Goal: Transaction & Acquisition: Purchase product/service

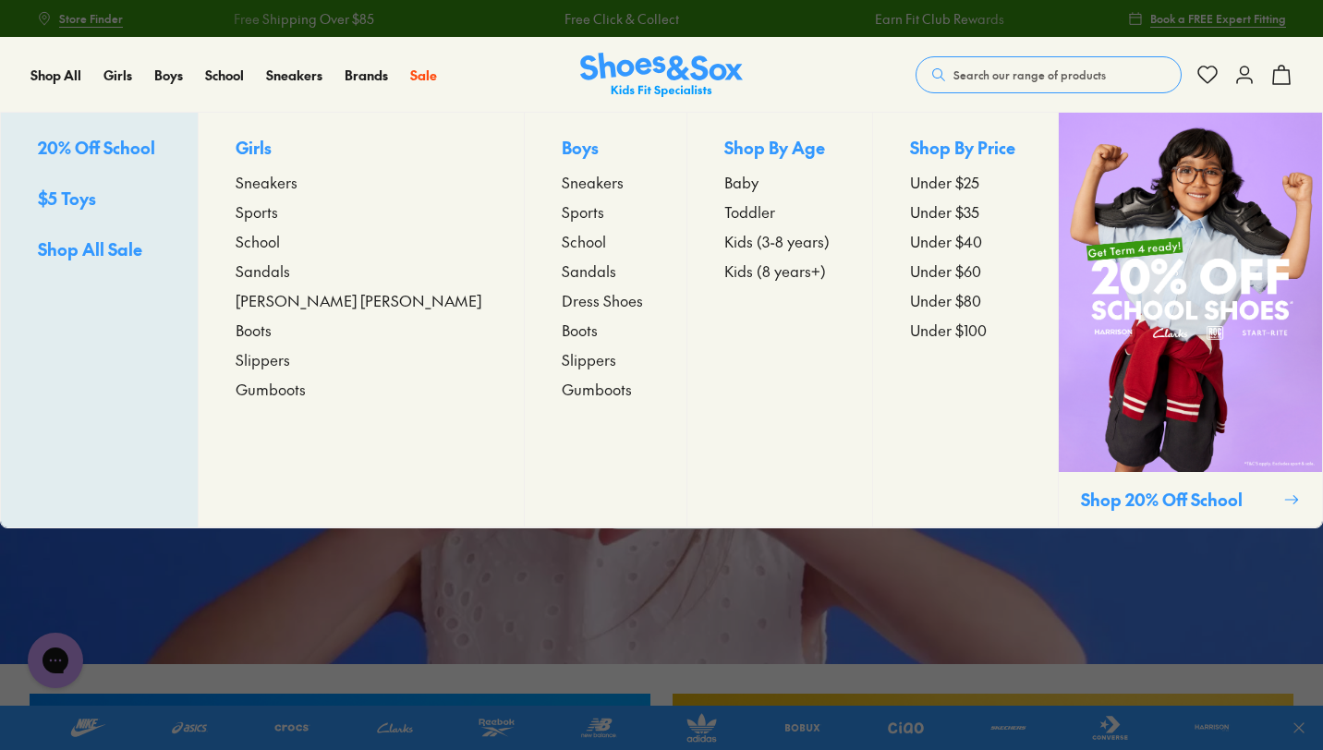
click at [292, 144] on p "Girls" at bounding box center [361, 149] width 251 height 29
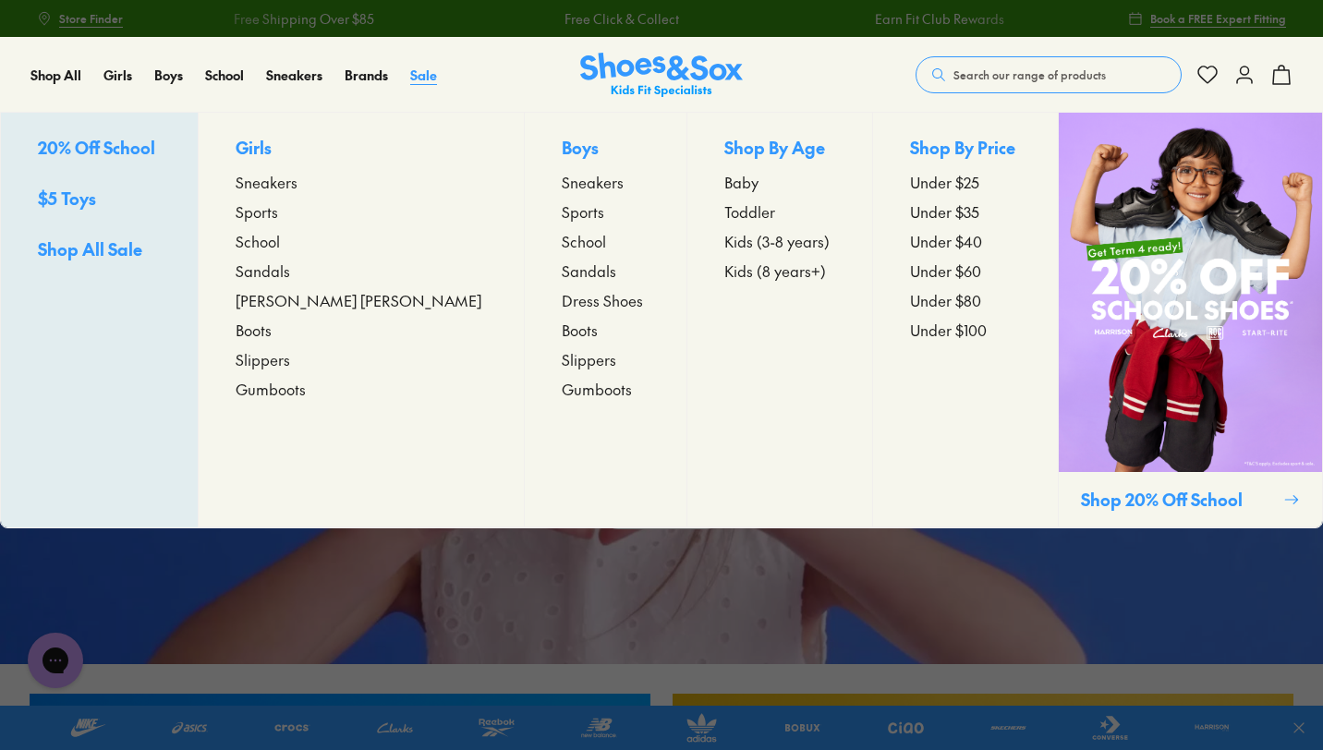
click at [432, 76] on span "Sale" at bounding box center [423, 75] width 27 height 18
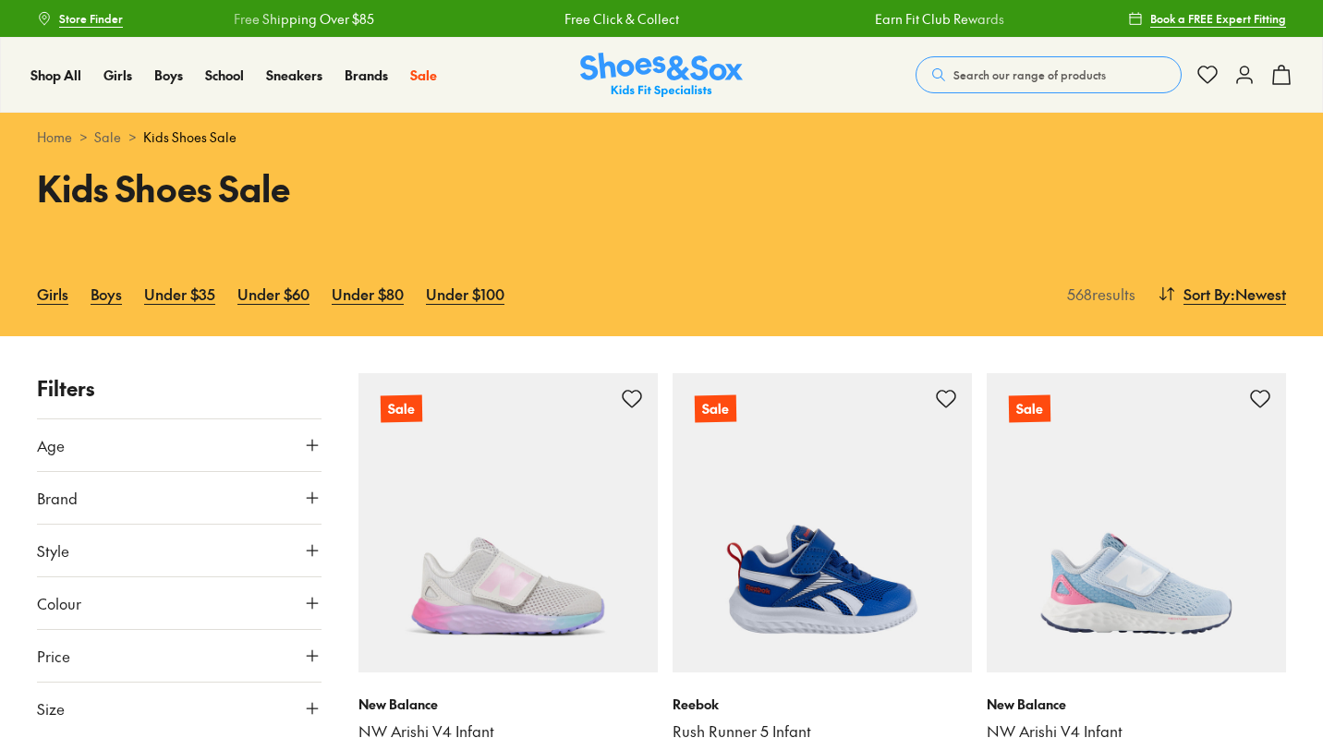
scroll to position [216, 0]
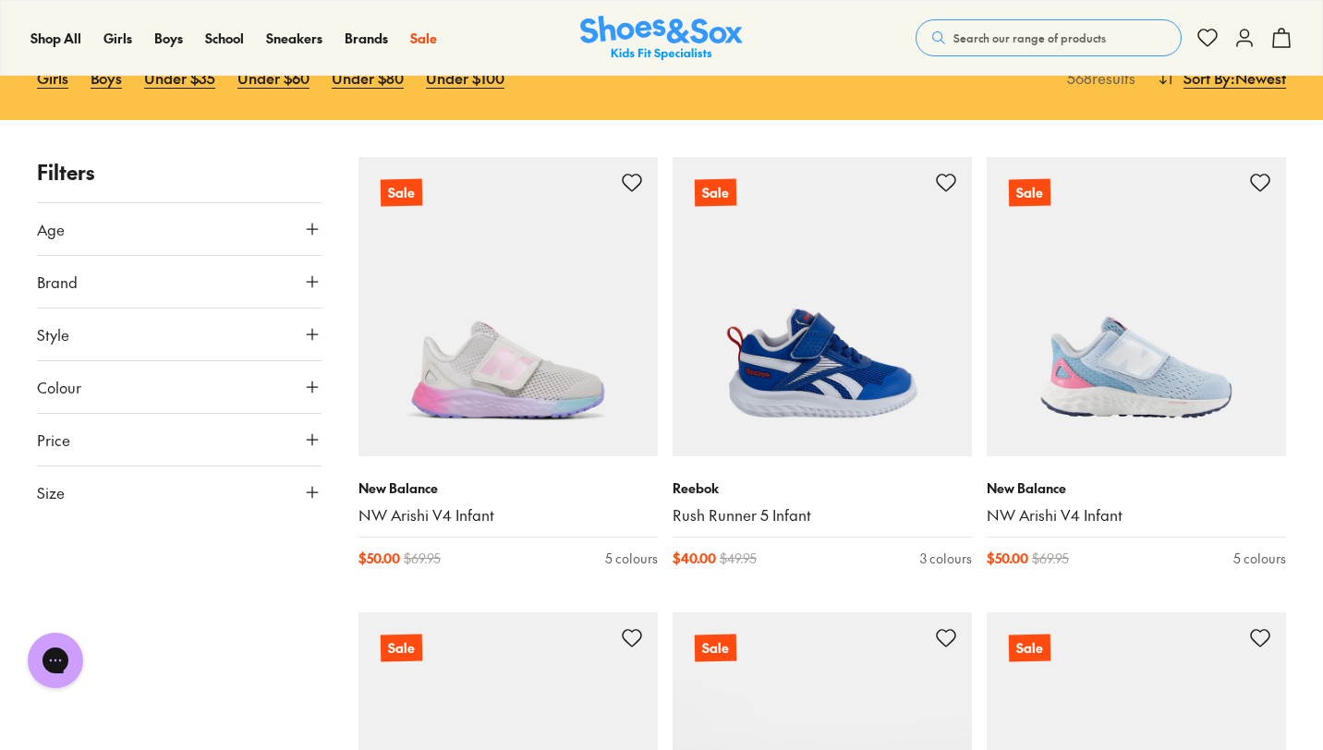
click at [103, 481] on button "Size" at bounding box center [179, 492] width 284 height 52
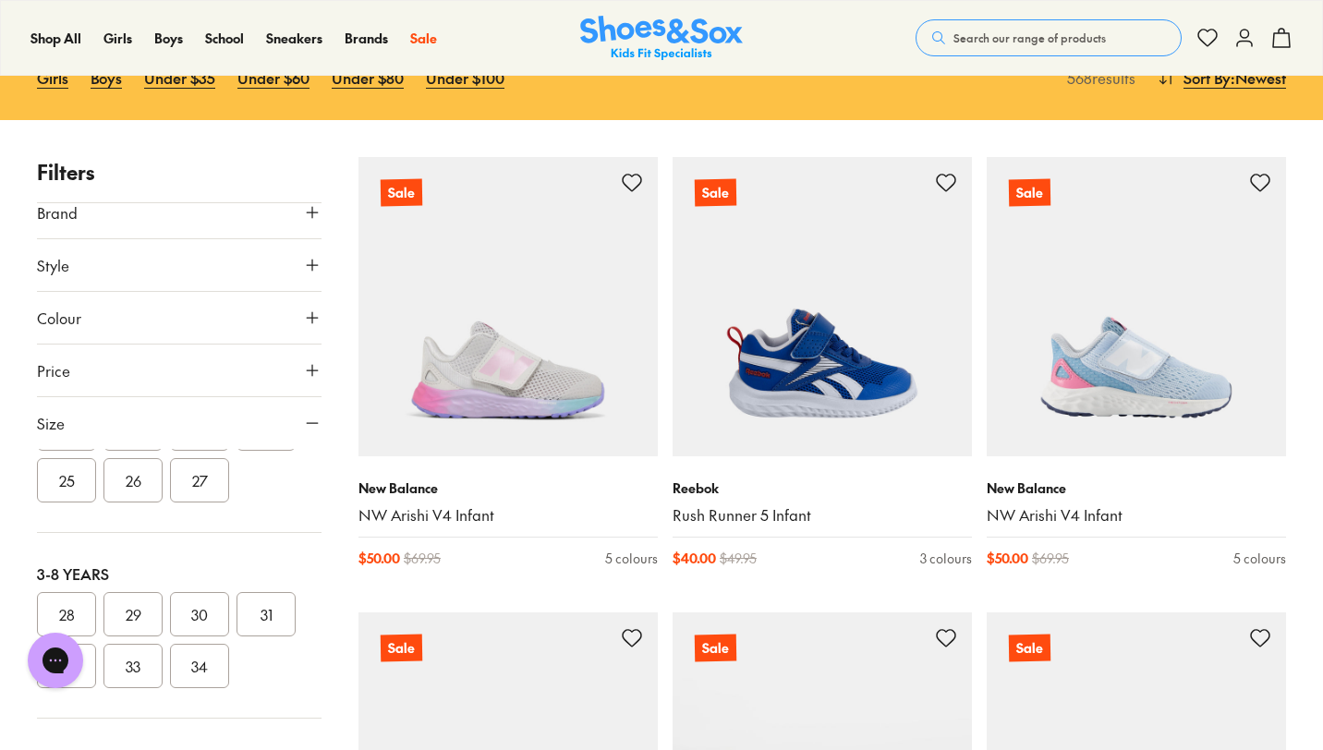
scroll to position [0, 0]
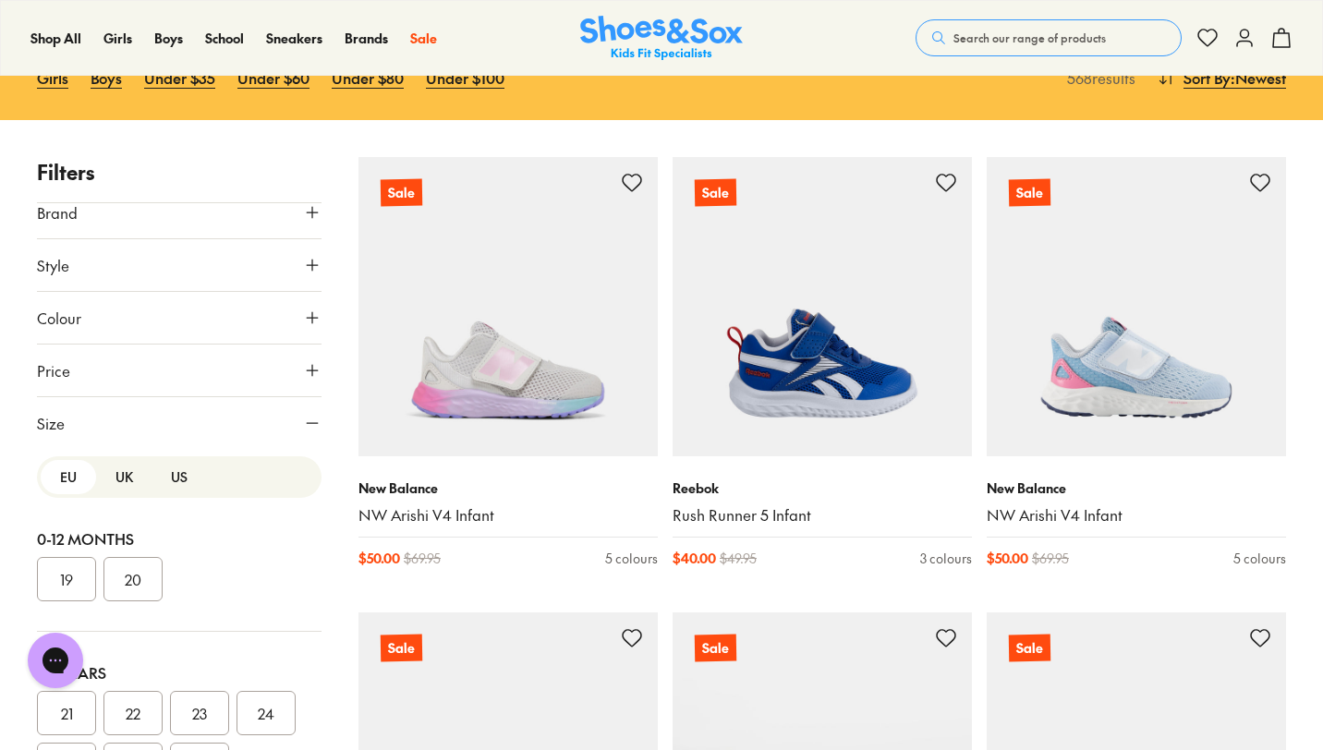
click at [169, 478] on button "US" at bounding box center [178, 477] width 55 height 34
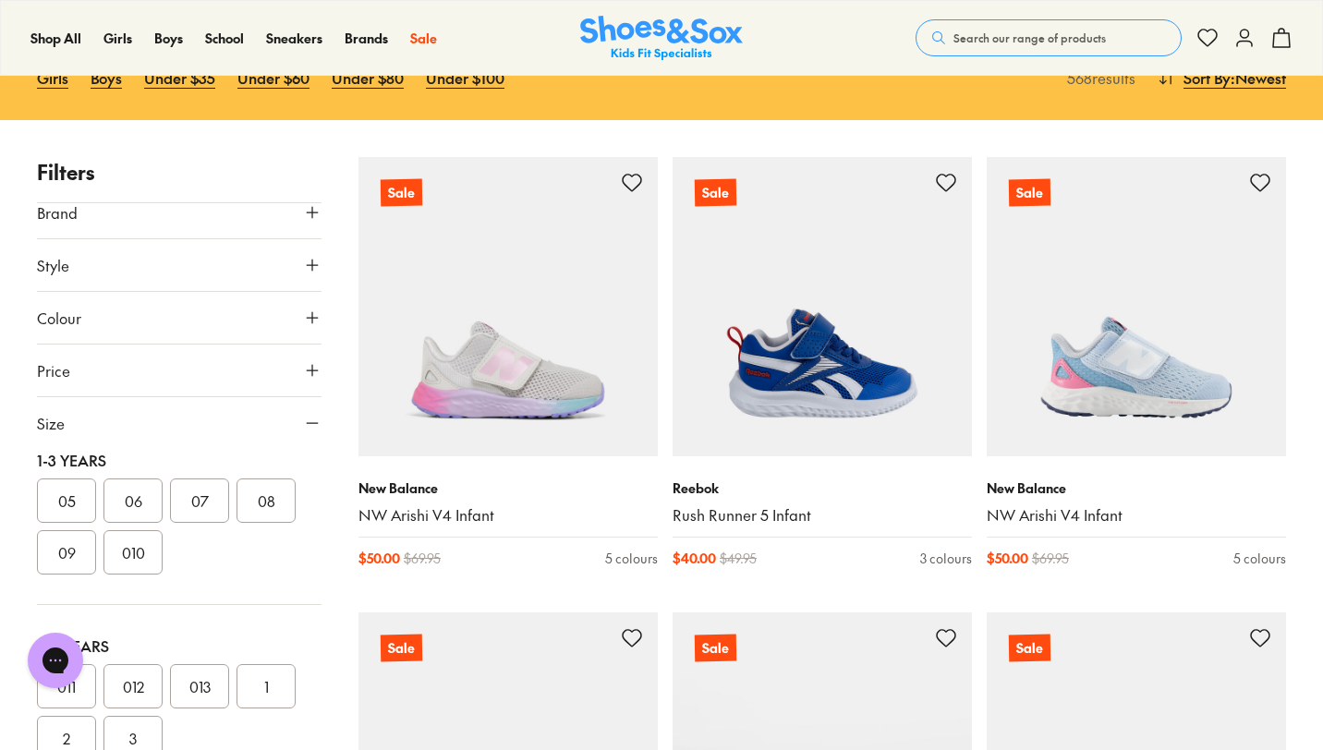
scroll to position [216, 0]
click at [53, 555] on button "09" at bounding box center [66, 548] width 59 height 44
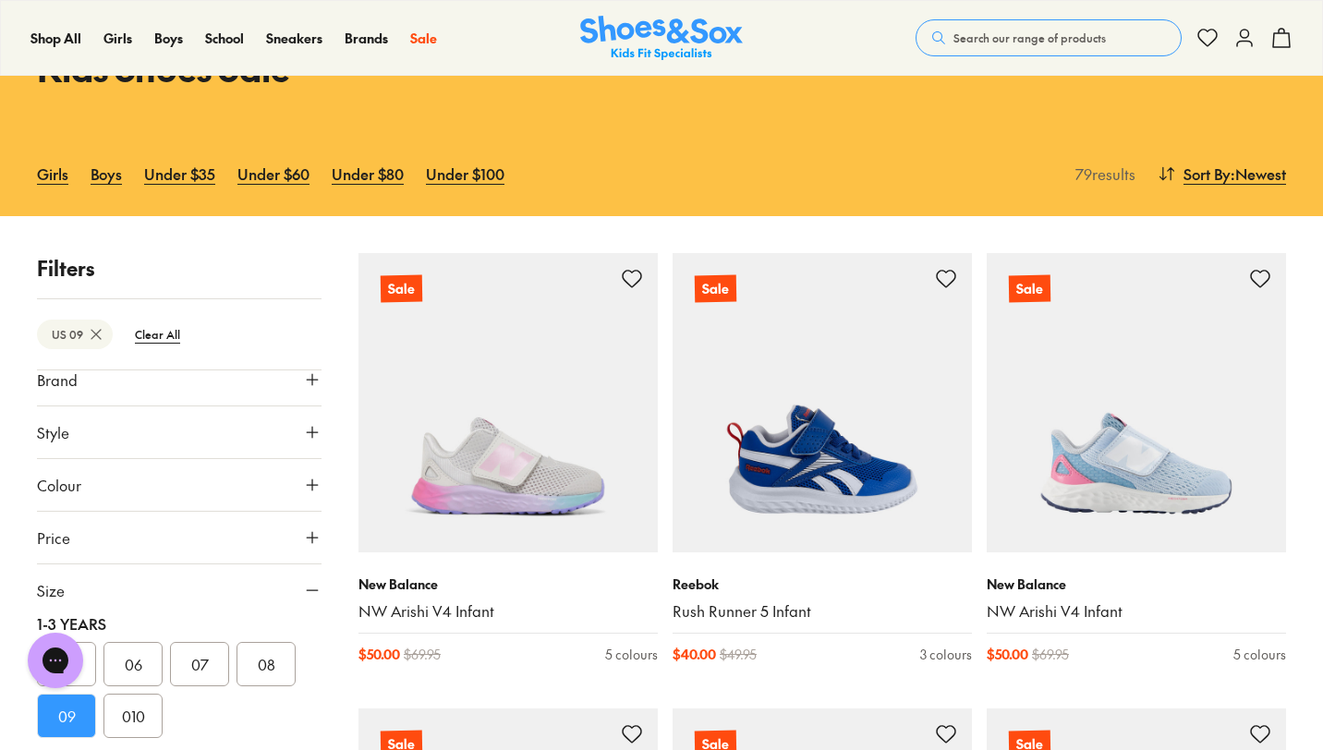
click at [308, 588] on icon at bounding box center [312, 590] width 18 height 18
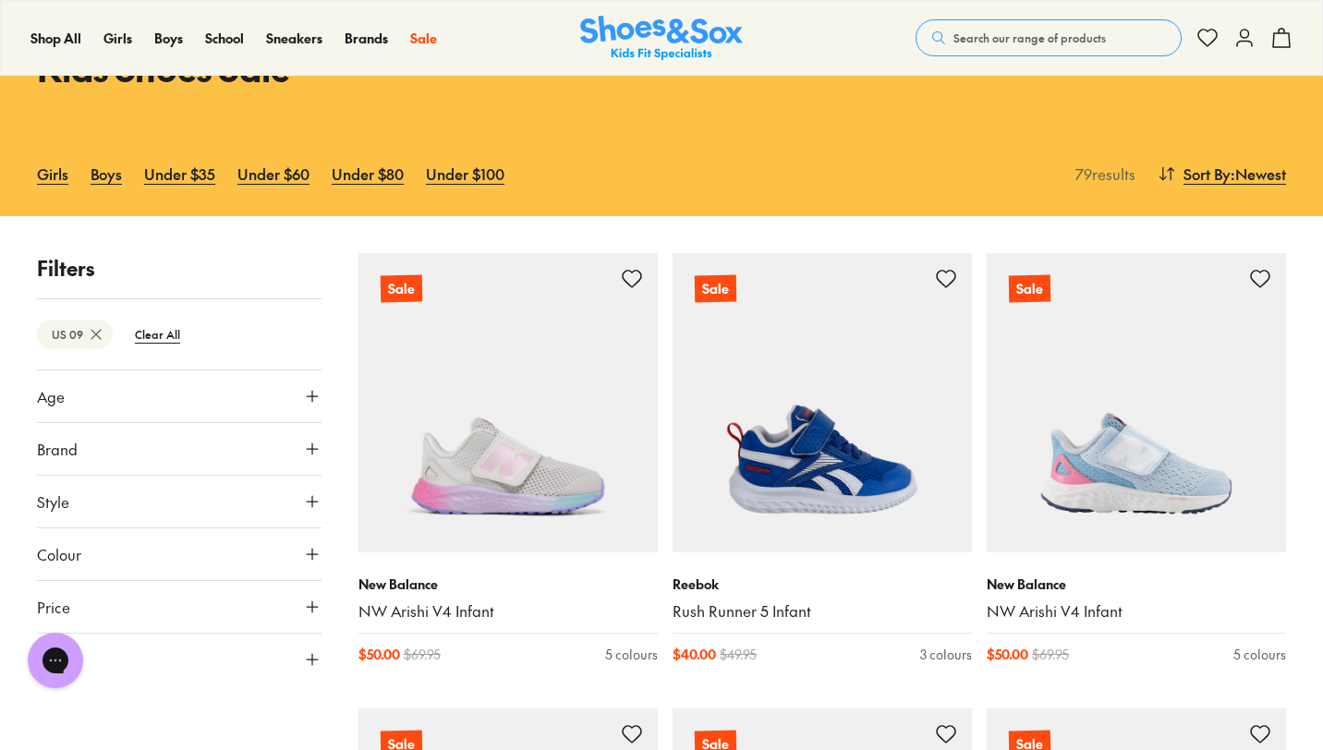
scroll to position [0, 0]
click at [1179, 165] on button "Sort By : Newest" at bounding box center [1221, 173] width 128 height 41
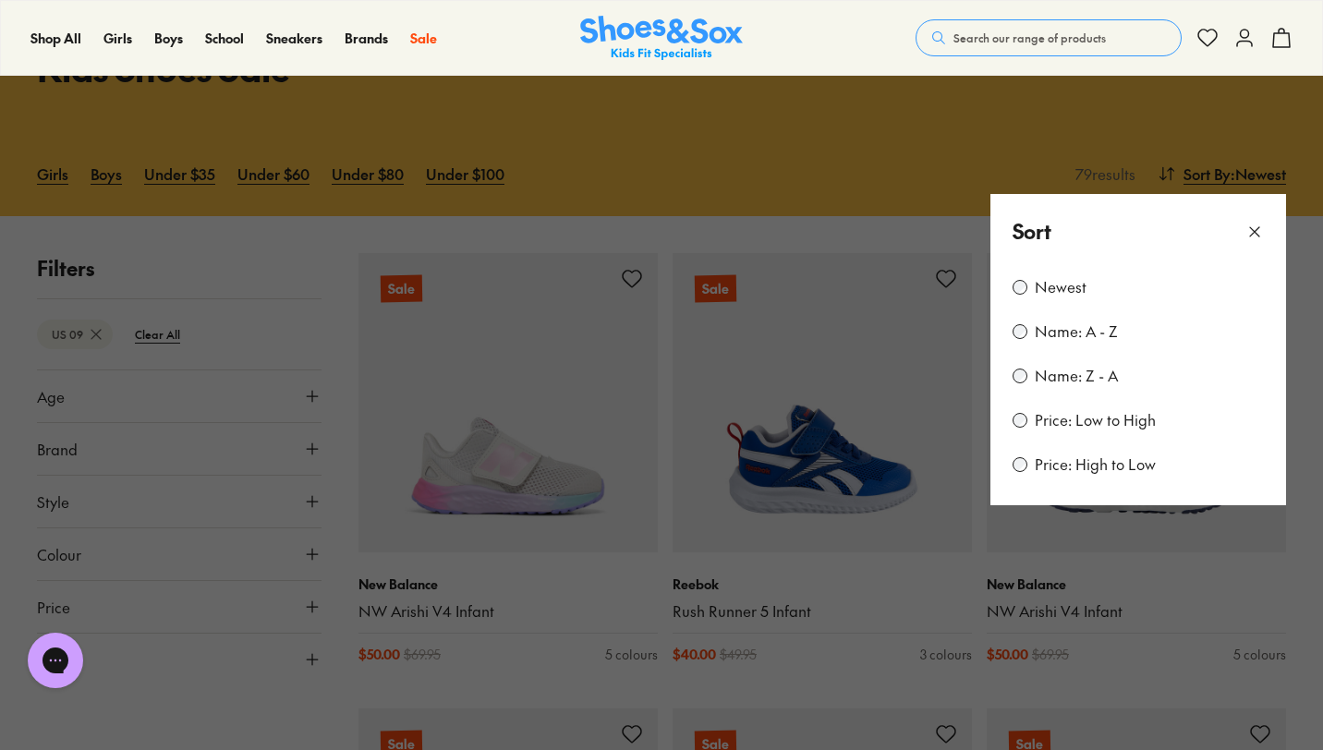
click at [1050, 416] on label "Price: Low to High" at bounding box center [1094, 420] width 121 height 20
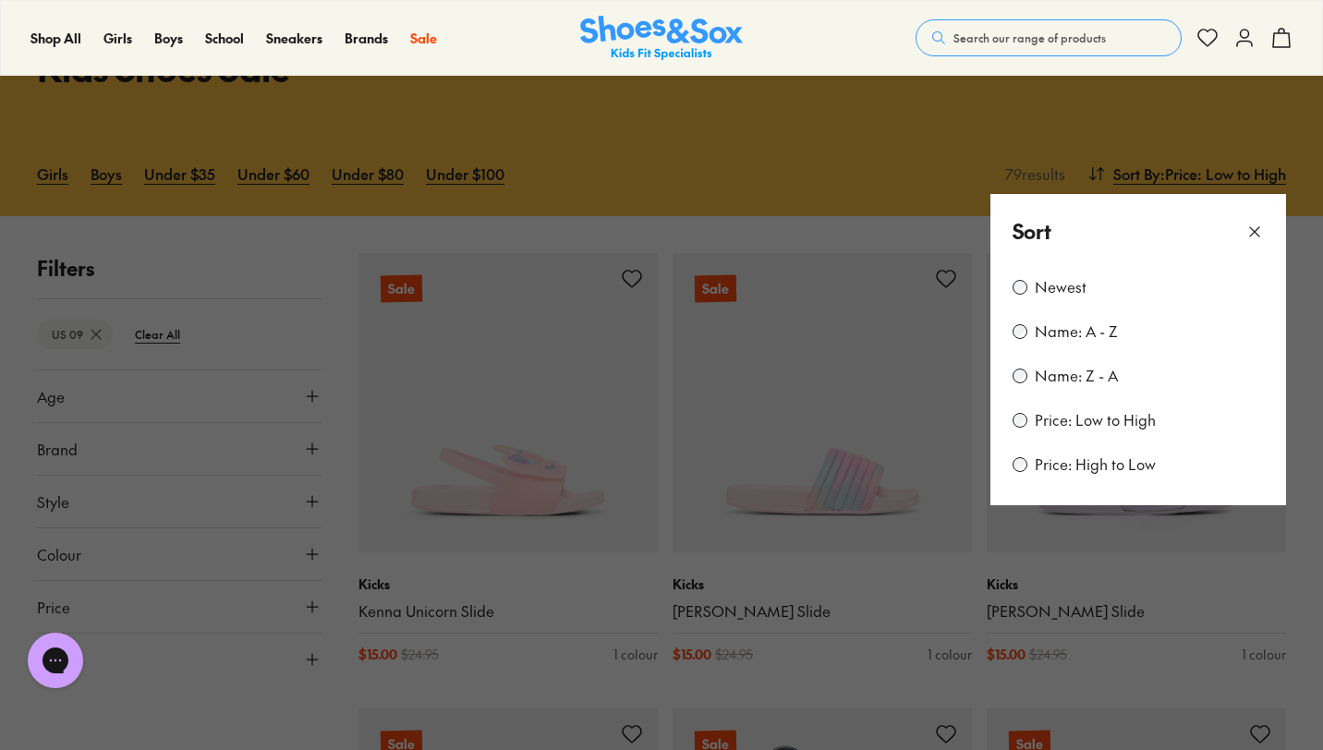
click at [869, 642] on button at bounding box center [661, 375] width 1323 height 750
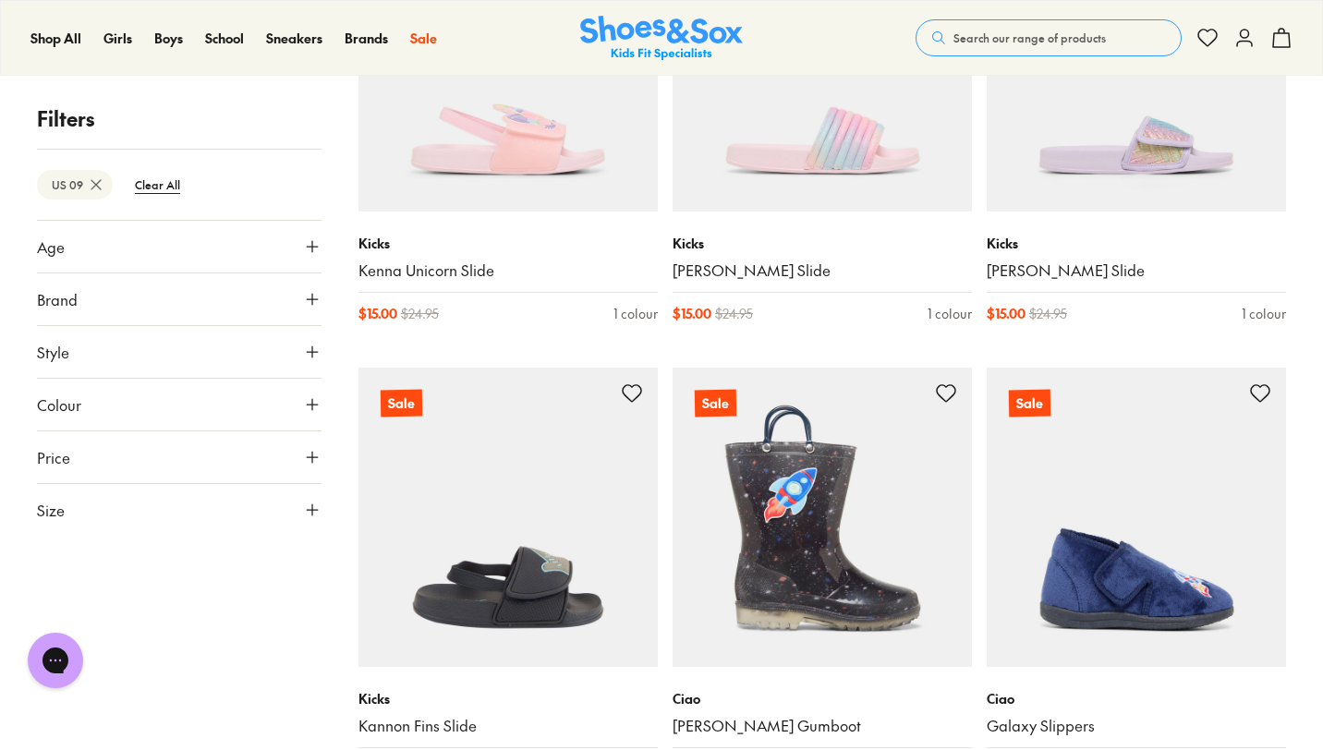
scroll to position [511, 0]
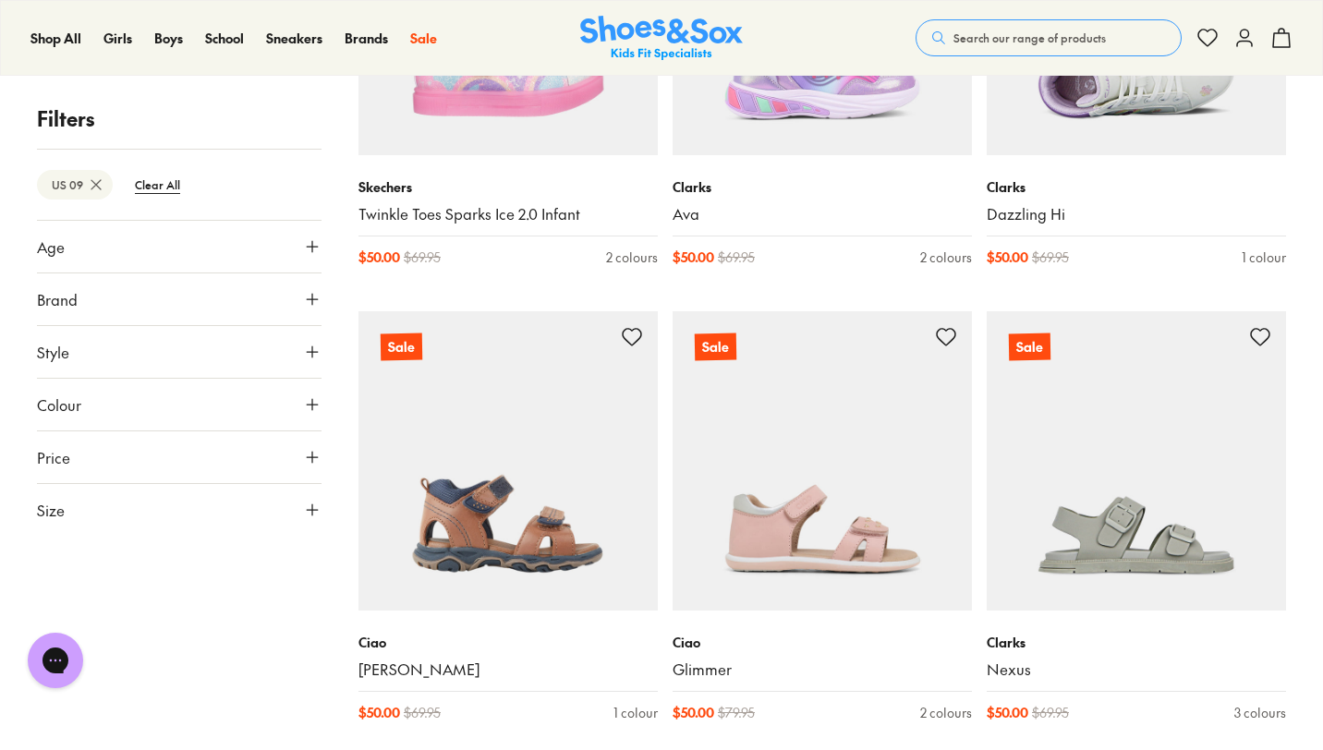
scroll to position [7034, 0]
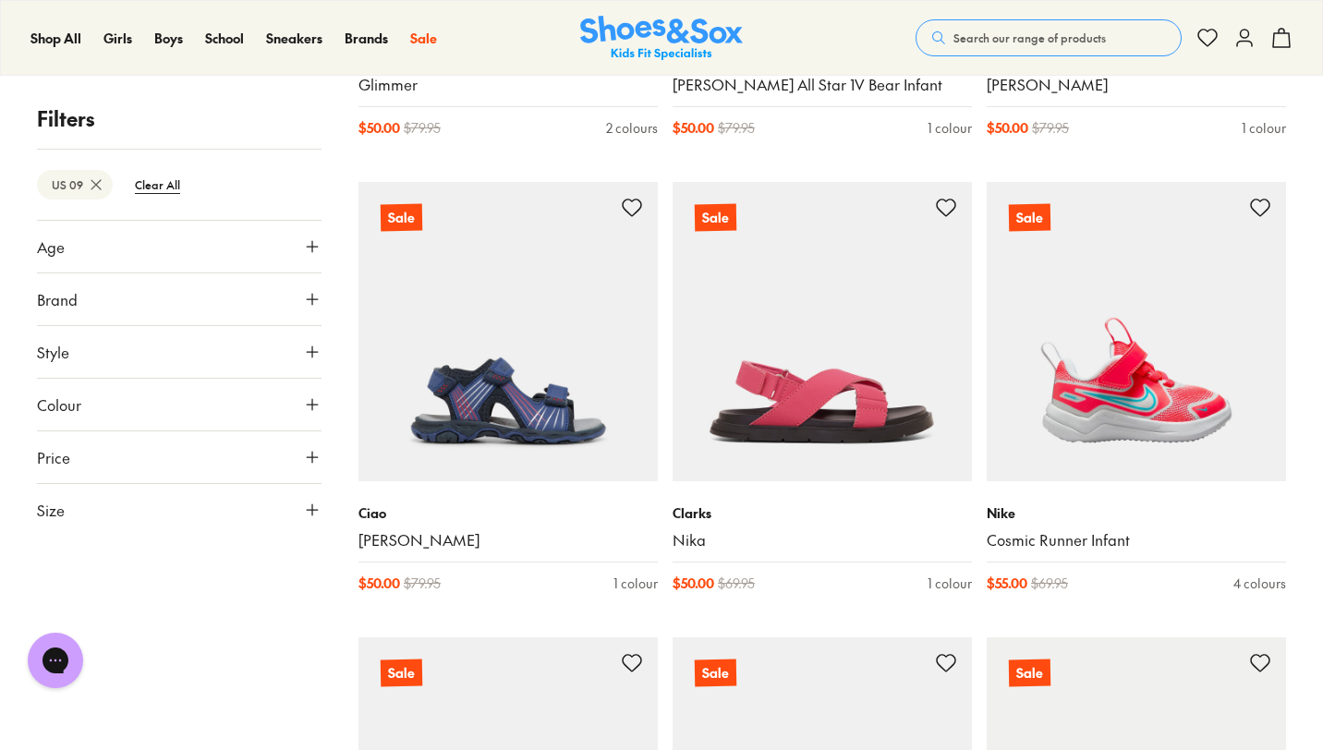
scroll to position [7992, 0]
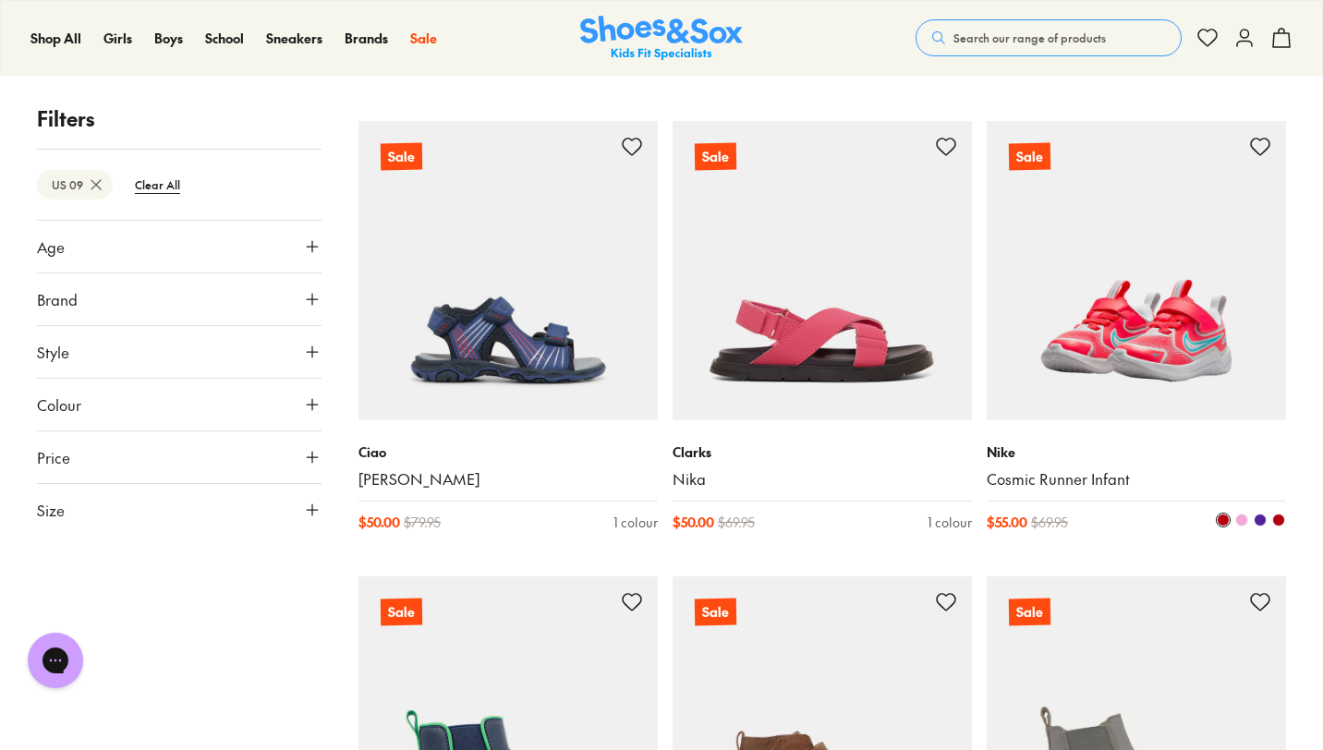
click at [1241, 515] on span at bounding box center [1241, 520] width 13 height 13
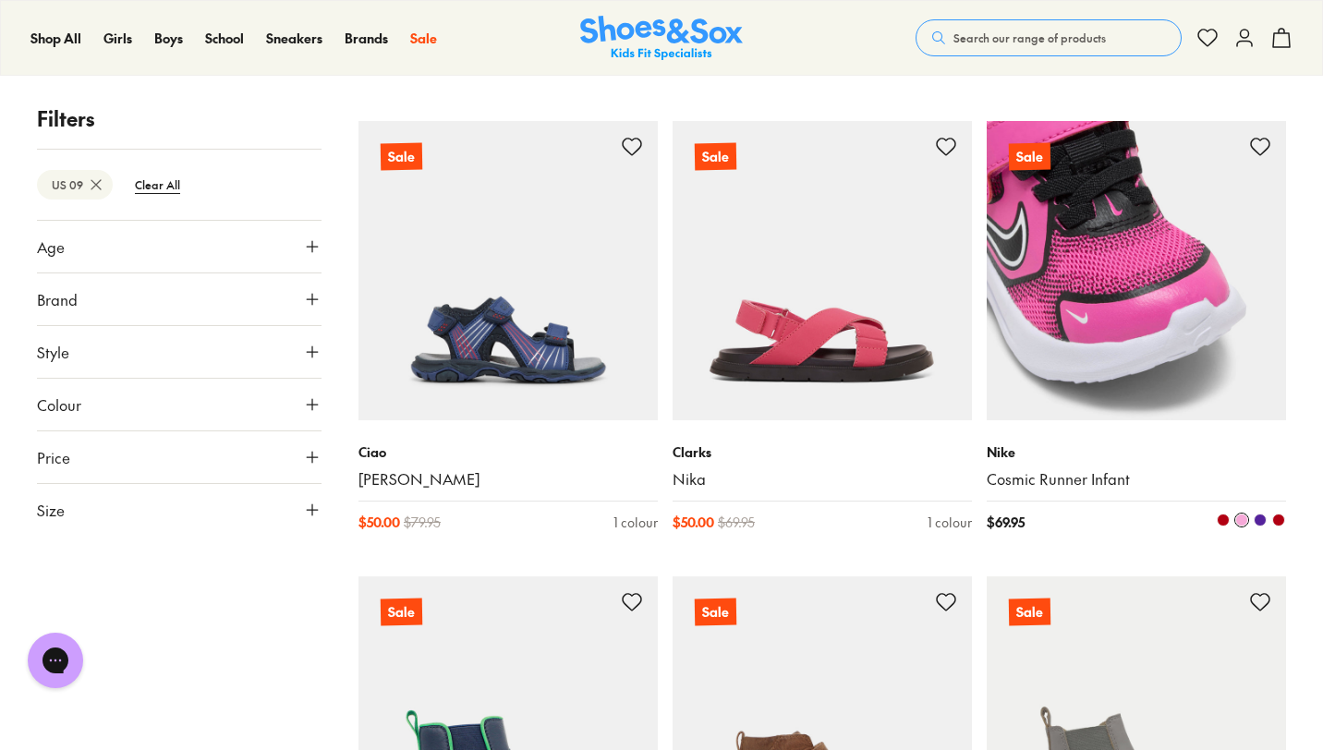
click at [1256, 517] on span at bounding box center [1259, 520] width 13 height 13
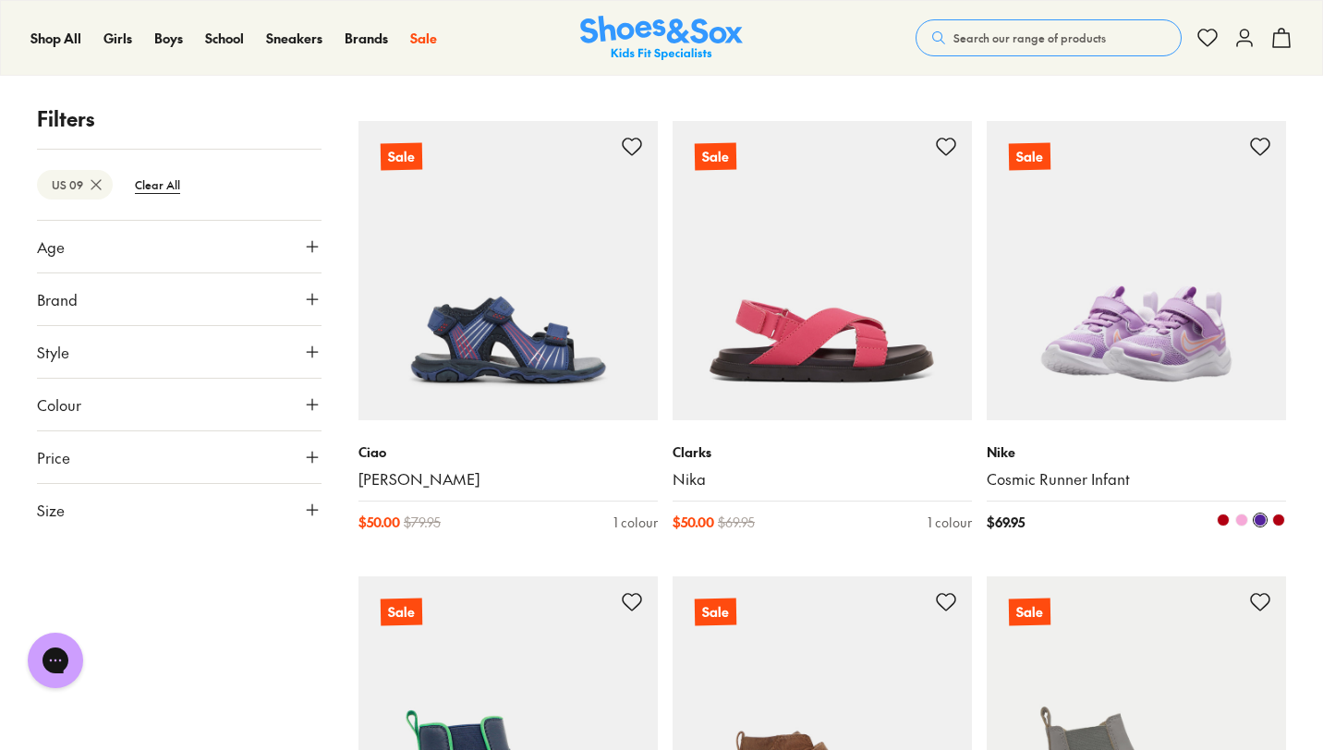
click at [1272, 519] on span at bounding box center [1278, 520] width 13 height 13
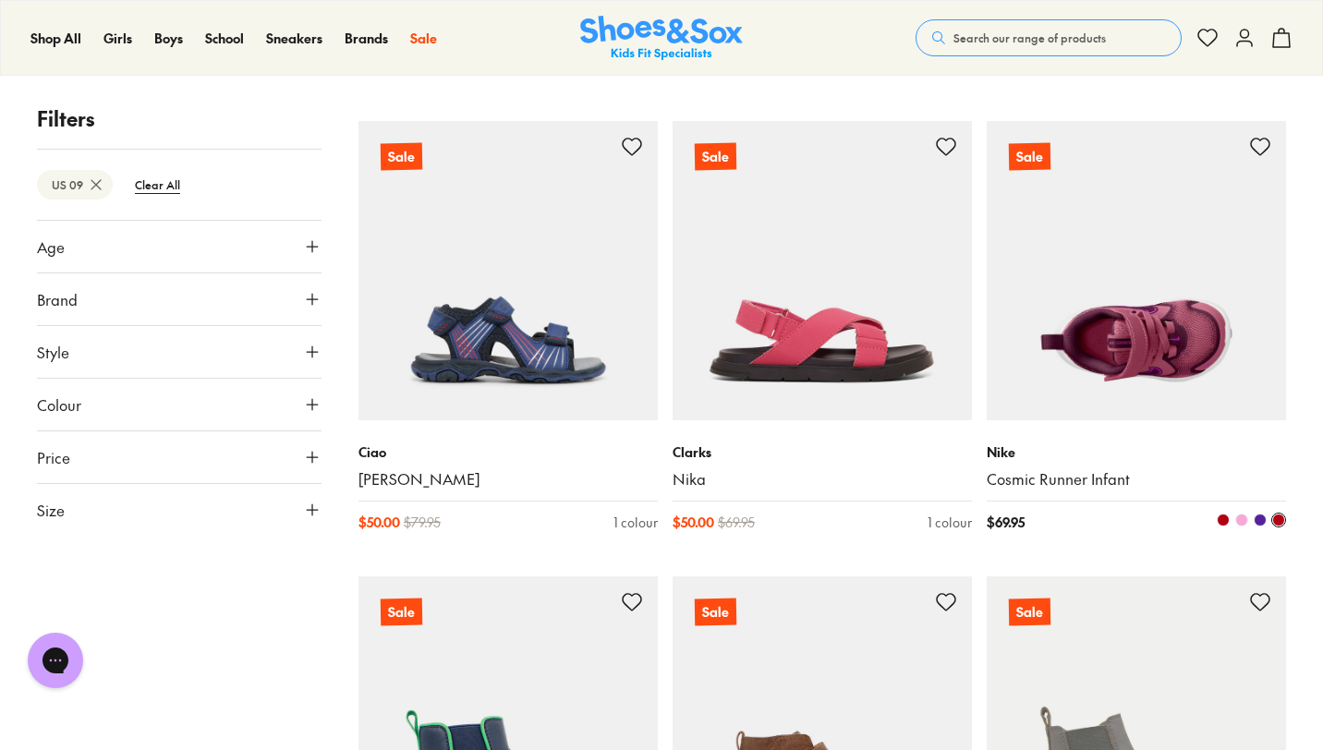
click at [1225, 521] on span at bounding box center [1222, 520] width 13 height 13
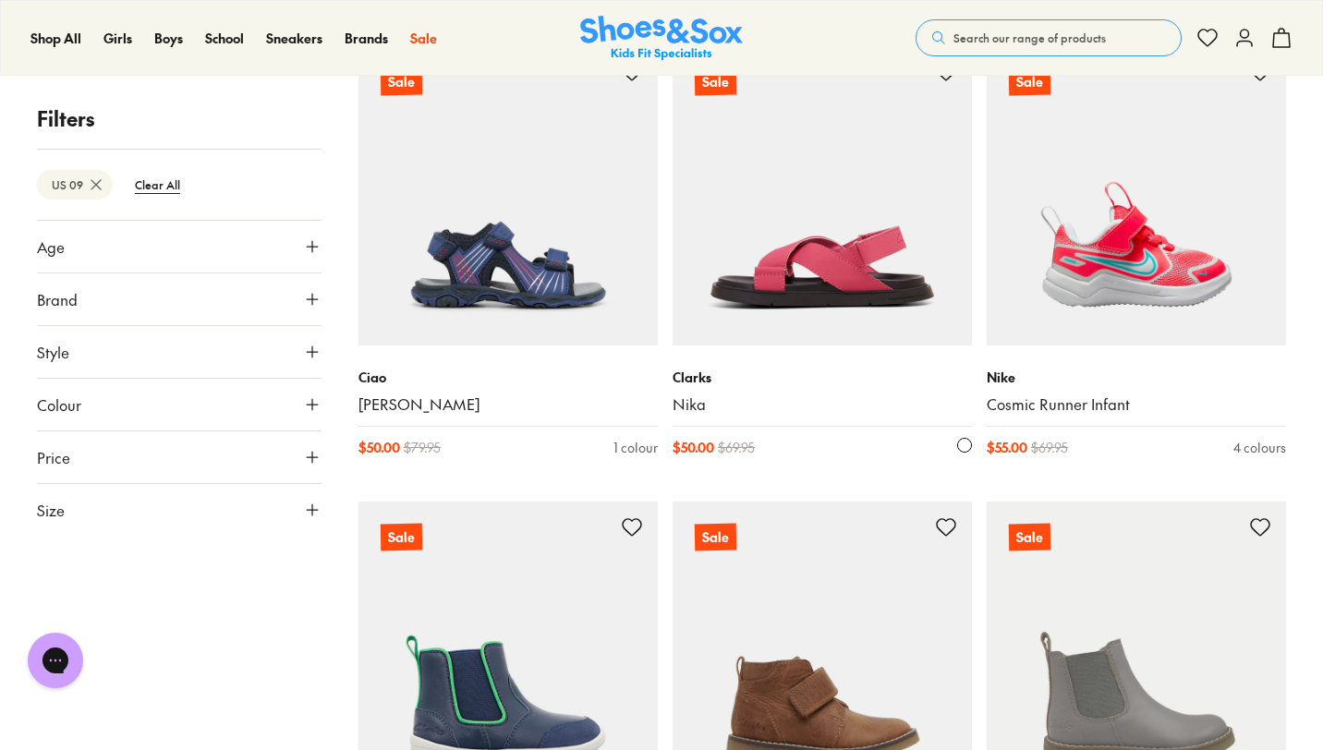
scroll to position [8434, 0]
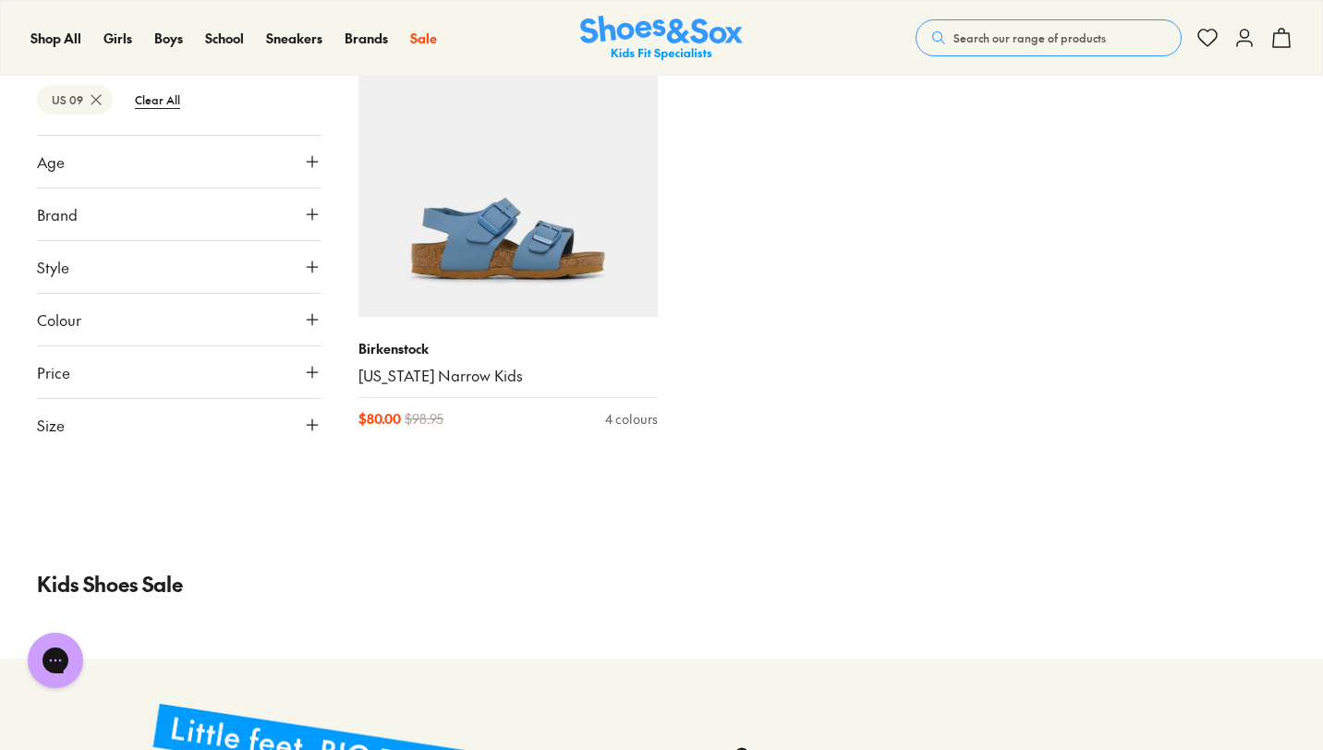
scroll to position [12281, 0]
